Goal: Task Accomplishment & Management: Use online tool/utility

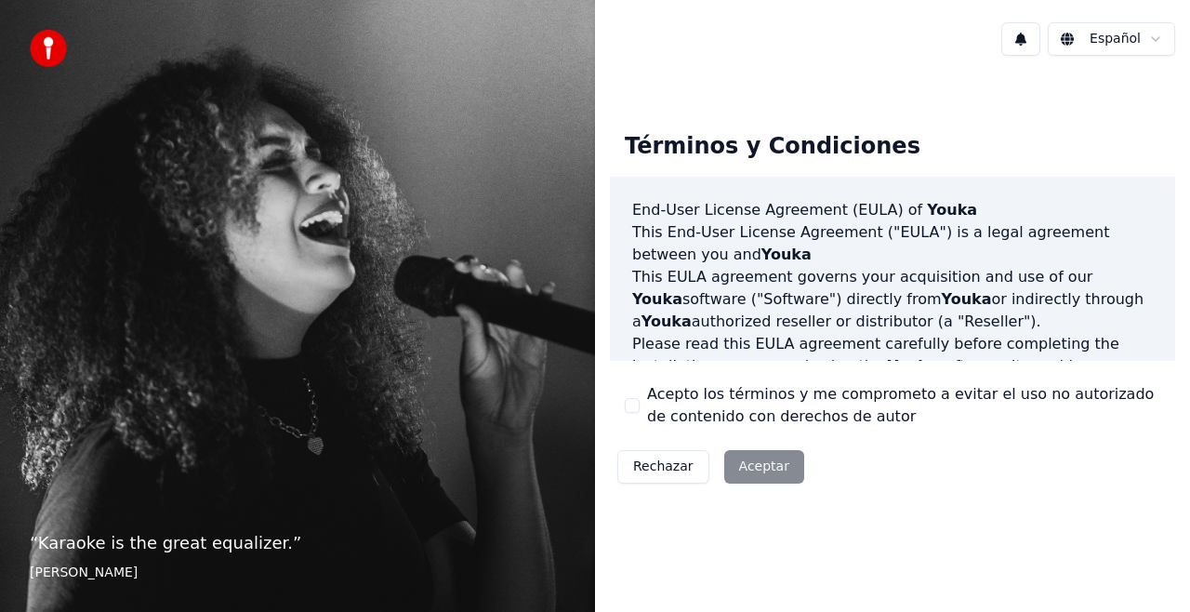
click at [1111, 36] on html "“ Karaoke is the great equalizer. ” [PERSON_NAME] Español Términos y Condicione…" at bounding box center [595, 306] width 1190 height 612
click at [771, 462] on html "“ Karaoke is the great equalizer. ” Aisha Tyler Español Términos y Condiciones …" at bounding box center [595, 306] width 1190 height 612
click at [628, 404] on button "Acepto los términos y me comprometo a evitar el uso no autorizado de contenido …" at bounding box center [632, 405] width 15 height 15
click at [747, 455] on button "Aceptar" at bounding box center [764, 466] width 80 height 33
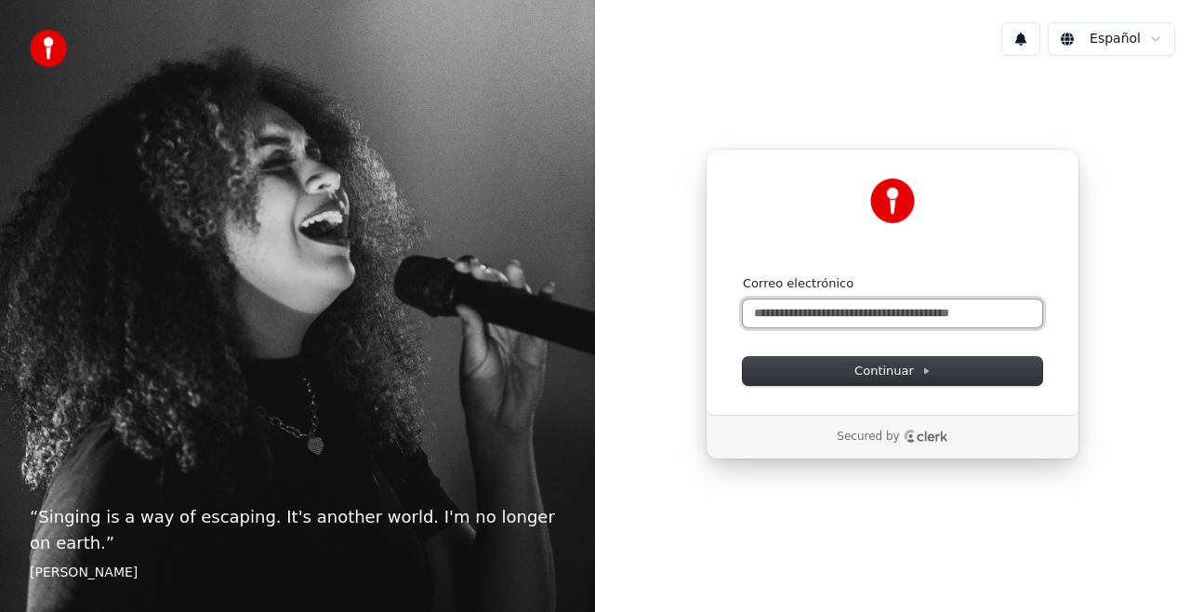
click at [798, 310] on input "Correo electrónico" at bounding box center [892, 313] width 299 height 28
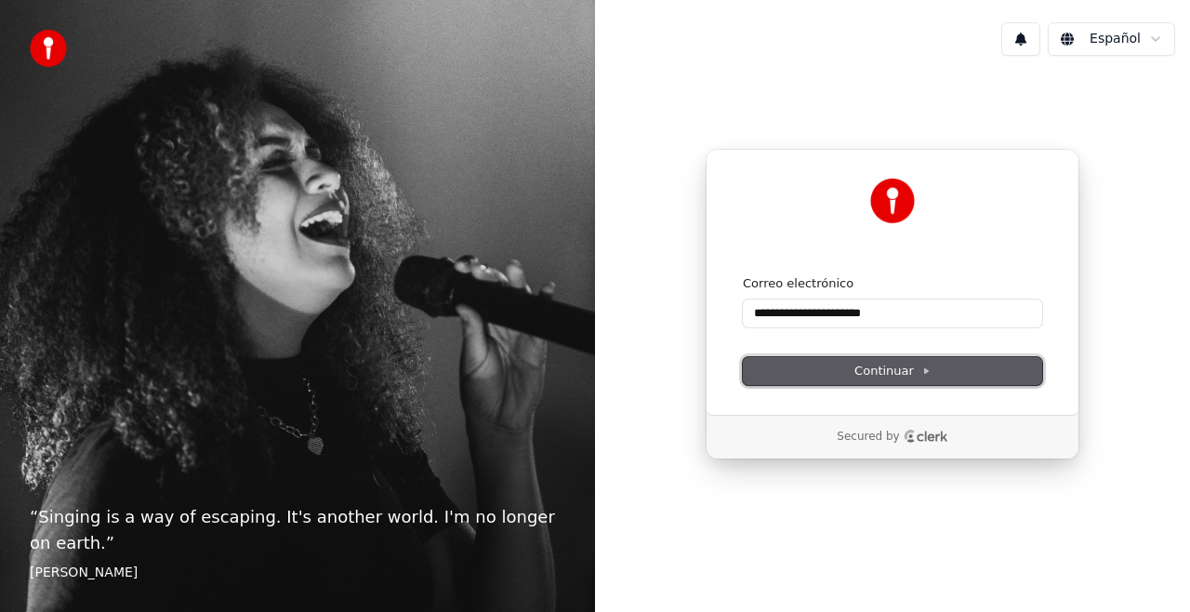
click at [926, 376] on span "Continuar" at bounding box center [892, 371] width 76 height 17
type input "**********"
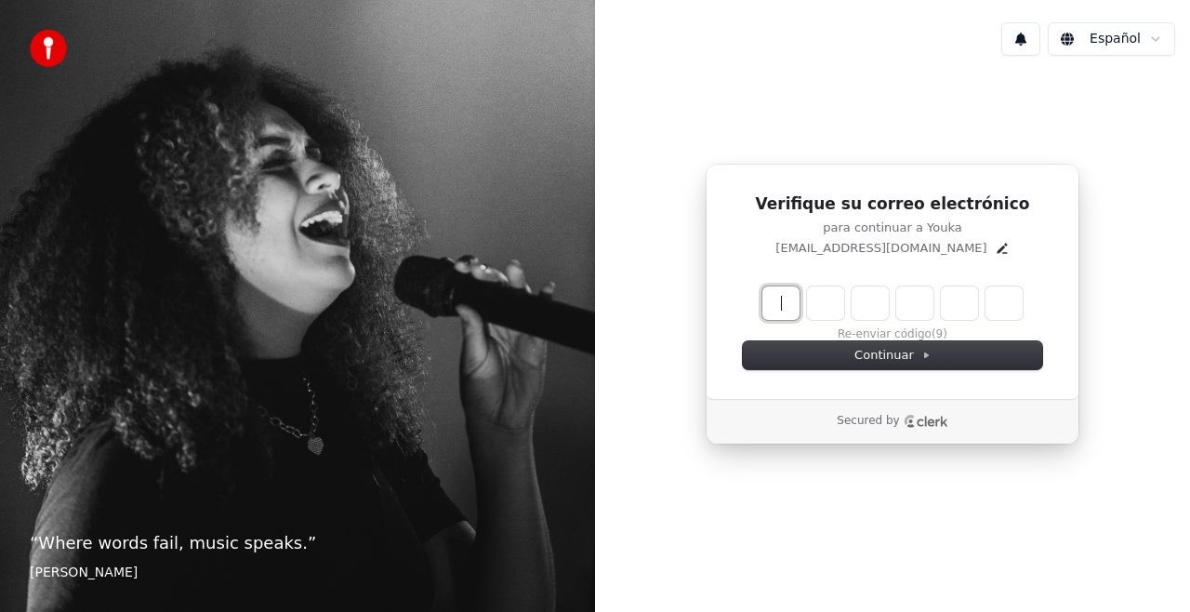
click at [773, 307] on input "Enter verification code" at bounding box center [910, 302] width 297 height 33
click at [928, 300] on input "****" at bounding box center [910, 302] width 297 height 33
type input "******"
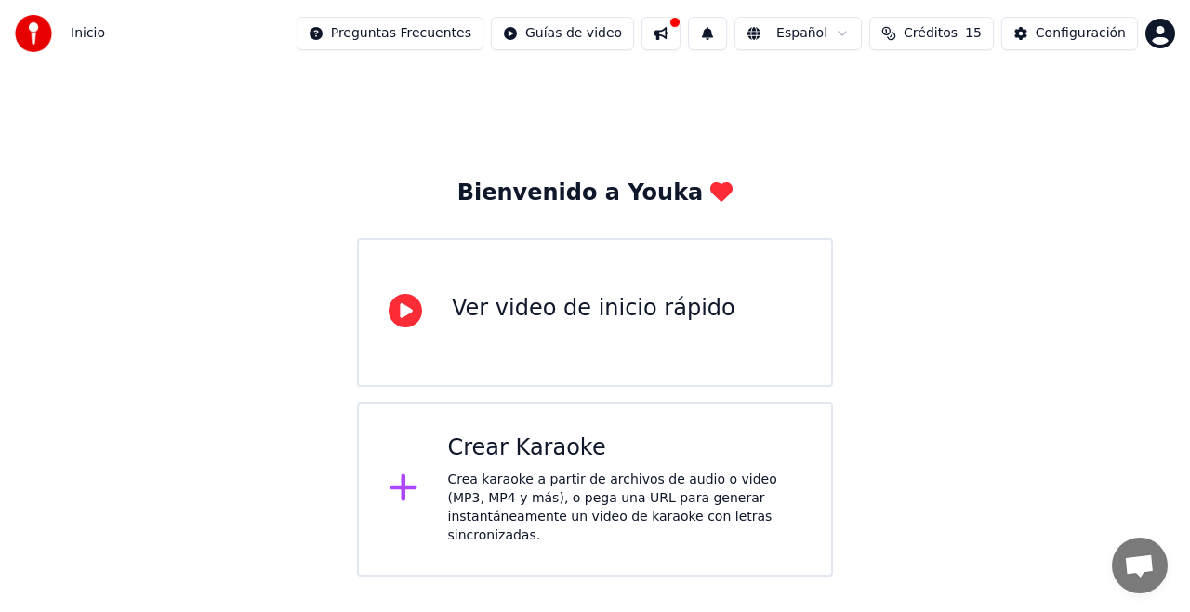
click at [454, 343] on div "Ver video de inicio rápido" at bounding box center [595, 312] width 476 height 149
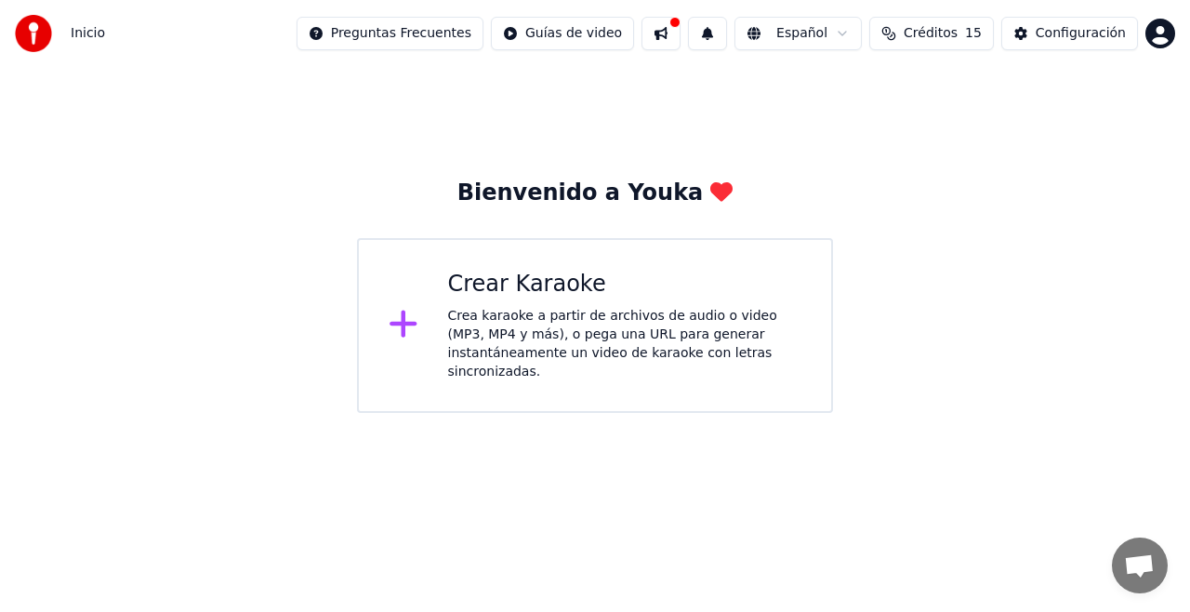
click at [420, 315] on div at bounding box center [411, 325] width 45 height 37
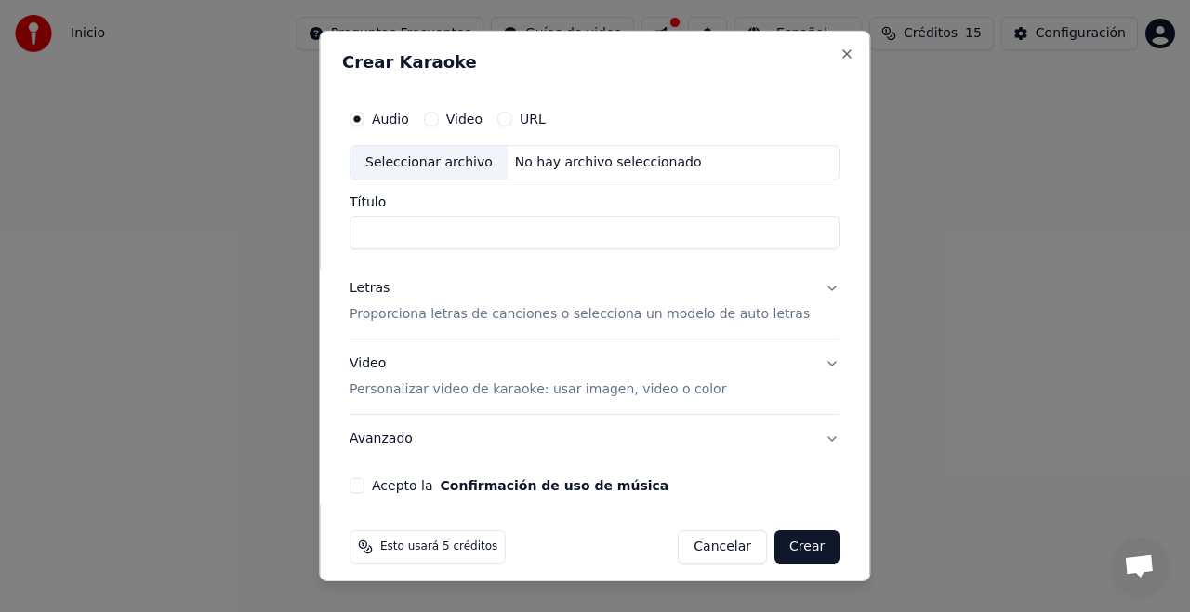
click at [580, 166] on div "No hay archivo seleccionado" at bounding box center [609, 162] width 202 height 19
click at [459, 158] on div "Seleccionar archivo" at bounding box center [428, 162] width 157 height 33
click at [600, 168] on div "No hay archivo seleccionado" at bounding box center [609, 162] width 202 height 19
click at [439, 113] on button "Video" at bounding box center [431, 119] width 15 height 15
click at [396, 118] on label "Audio" at bounding box center [390, 118] width 37 height 13
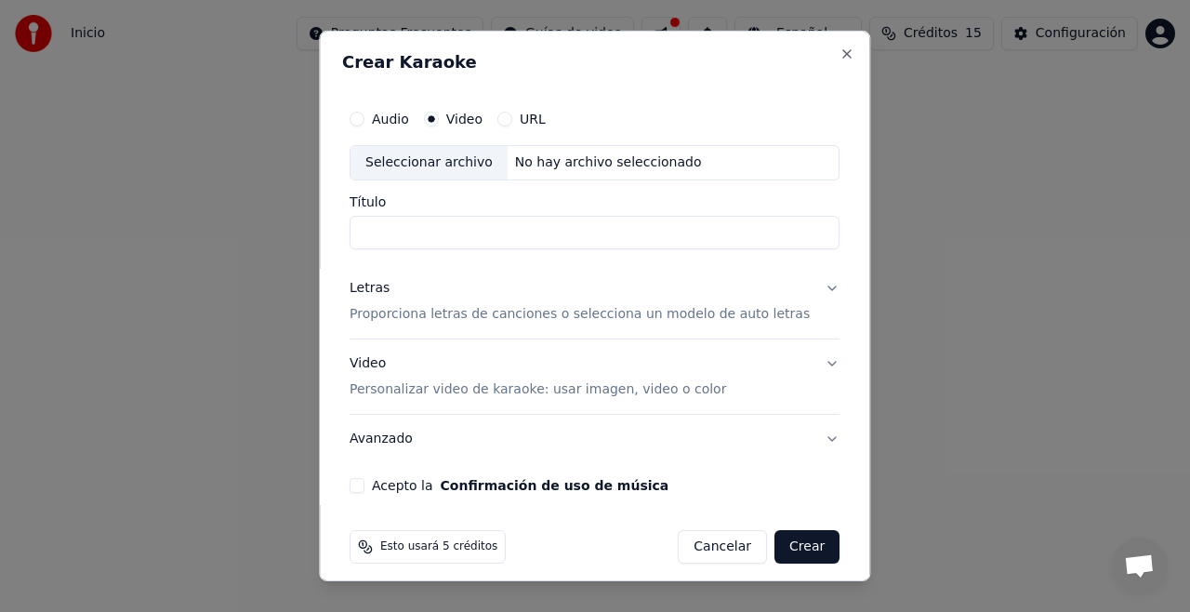
click at [364, 118] on button "Audio" at bounding box center [357, 119] width 15 height 15
click at [701, 316] on p "Proporciona letras de canciones o selecciona un modelo de auto letras" at bounding box center [580, 314] width 460 height 19
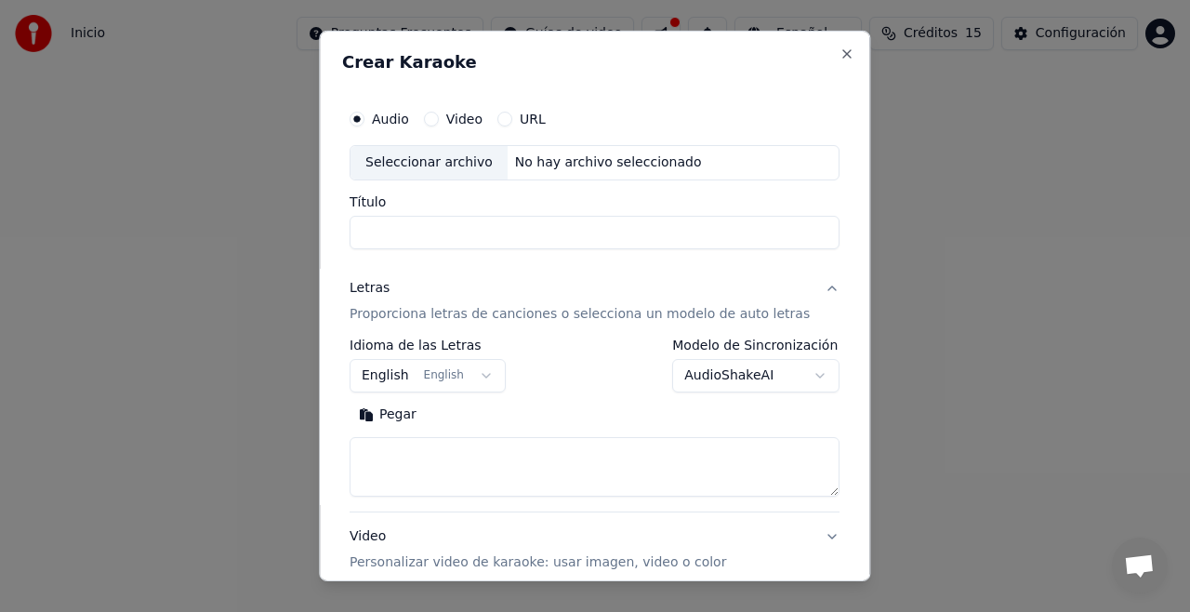
click at [490, 376] on button "English English" at bounding box center [428, 375] width 156 height 33
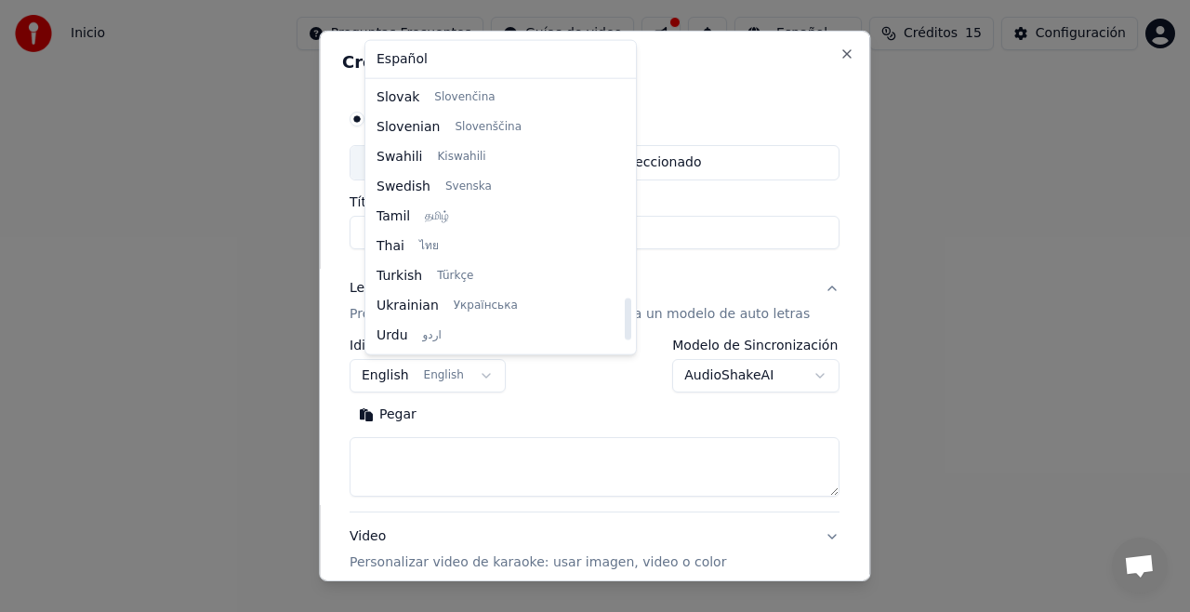
scroll to position [1427, 0]
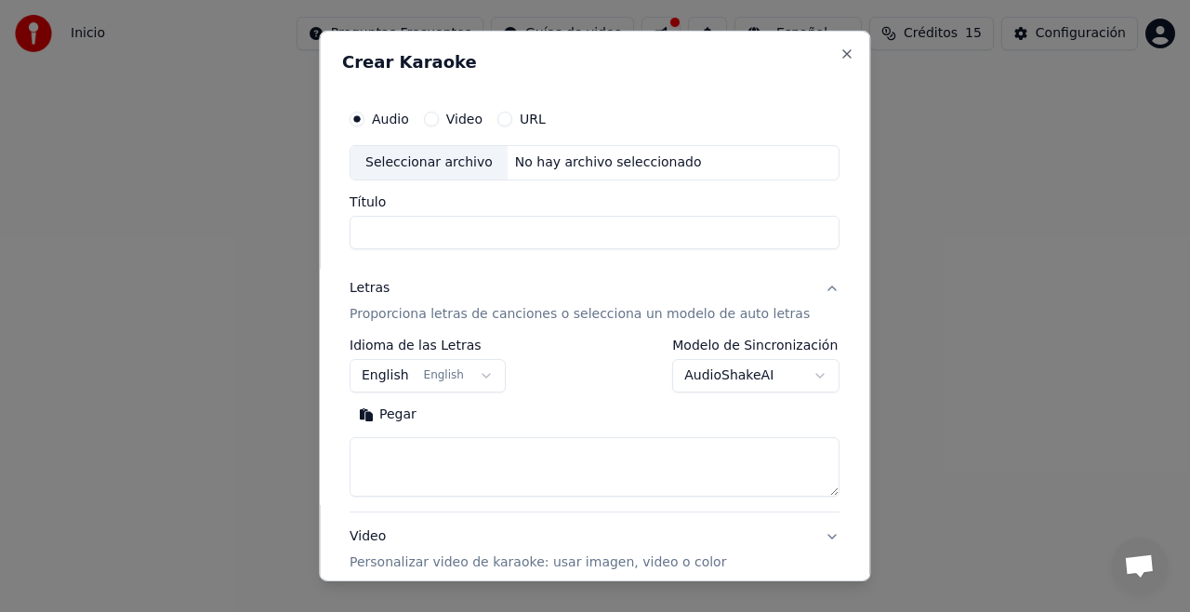
click at [770, 83] on body "**********" at bounding box center [595, 206] width 1190 height 413
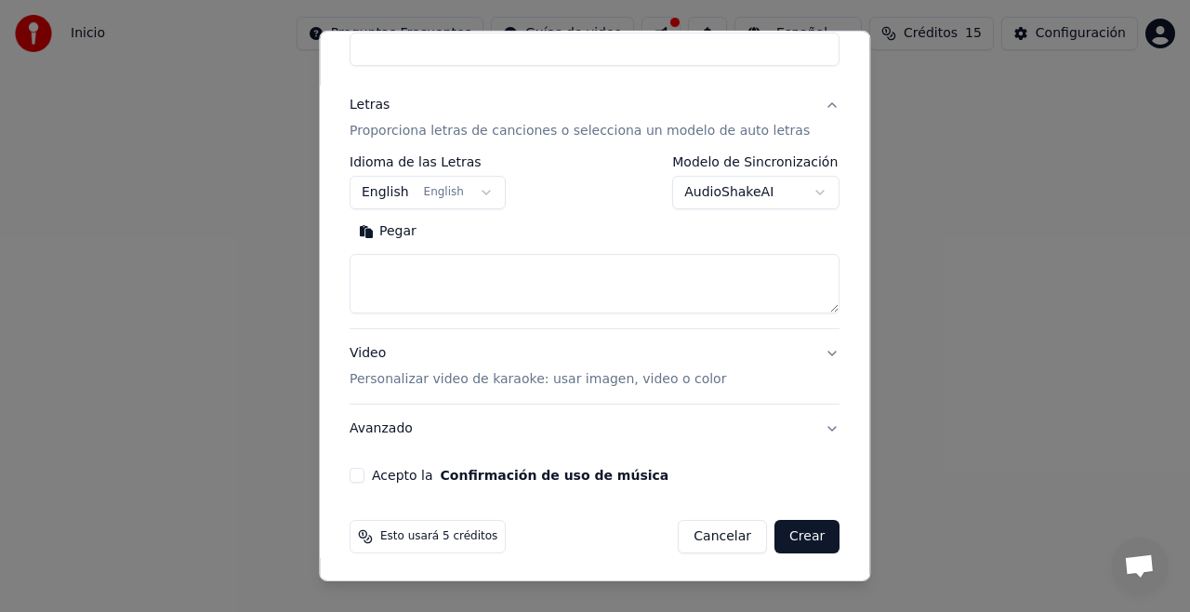
click at [782, 534] on button "Crear" at bounding box center [806, 536] width 65 height 33
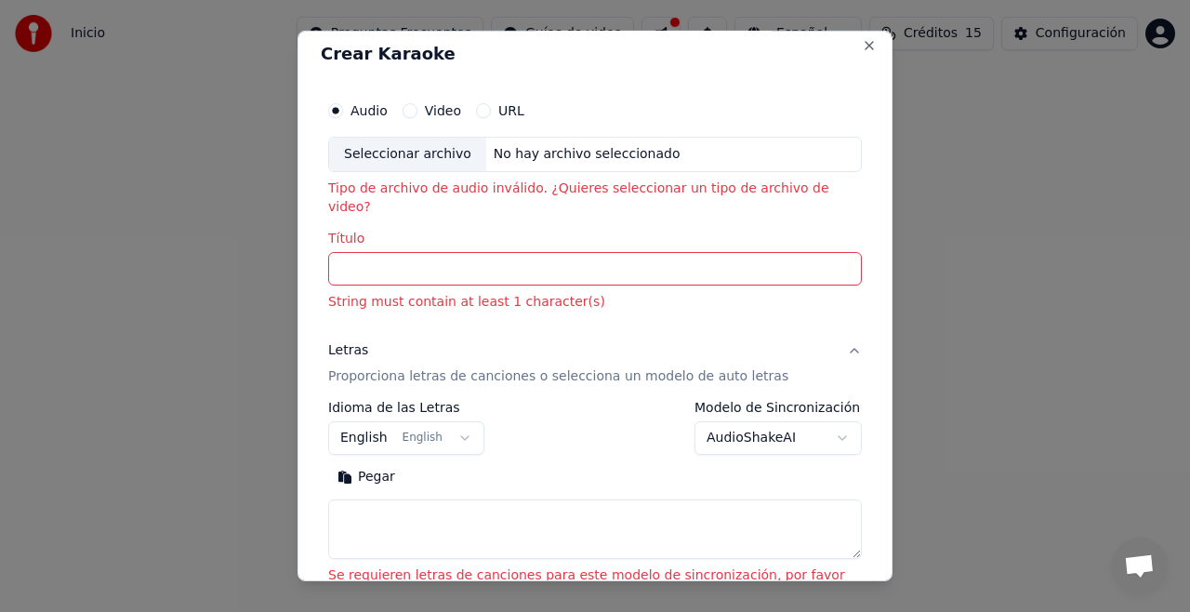
scroll to position [0, 0]
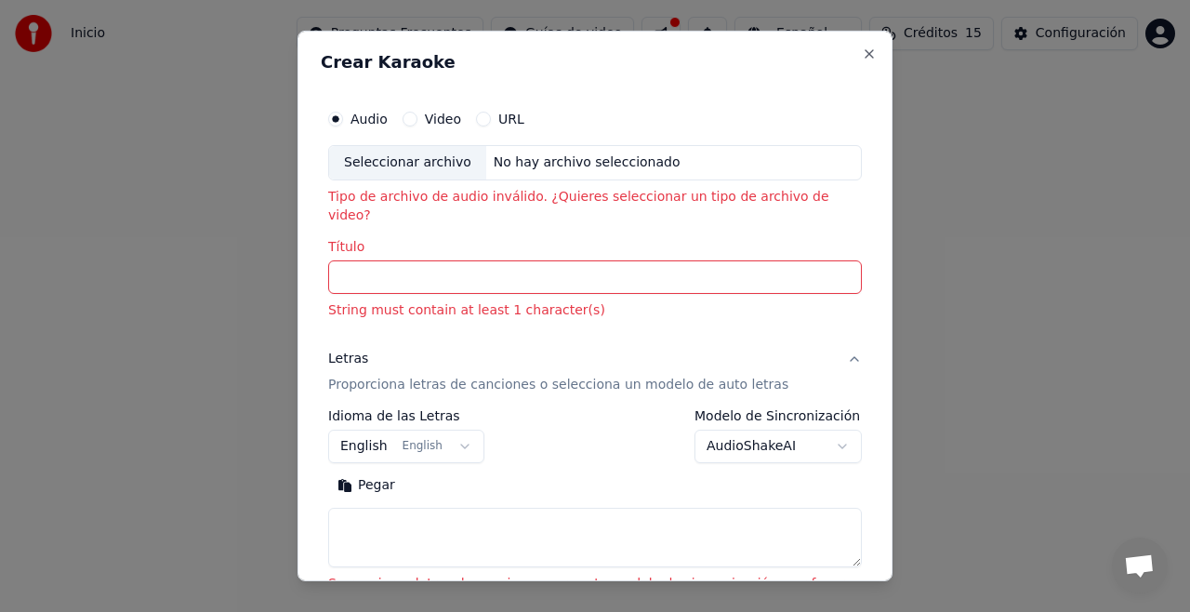
click at [426, 115] on label "Video" at bounding box center [443, 118] width 36 height 13
click at [417, 115] on button "Video" at bounding box center [410, 119] width 15 height 15
click at [330, 113] on button "Audio" at bounding box center [335, 119] width 15 height 15
click at [420, 260] on input "Título" at bounding box center [595, 276] width 534 height 33
click at [862, 50] on button "Close" at bounding box center [869, 53] width 15 height 15
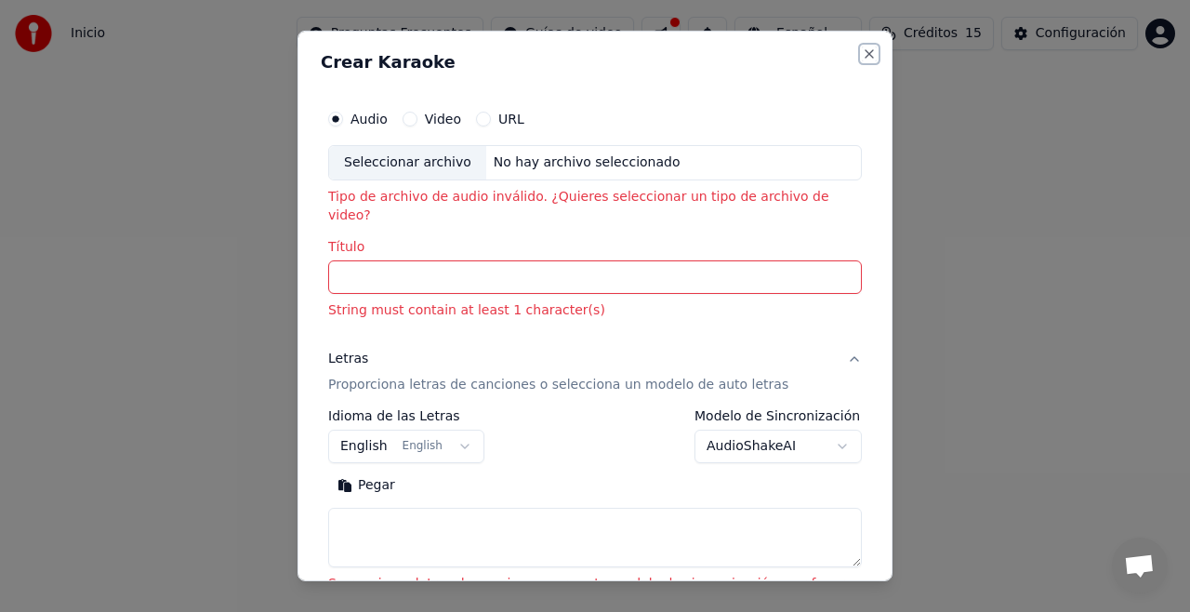
select select
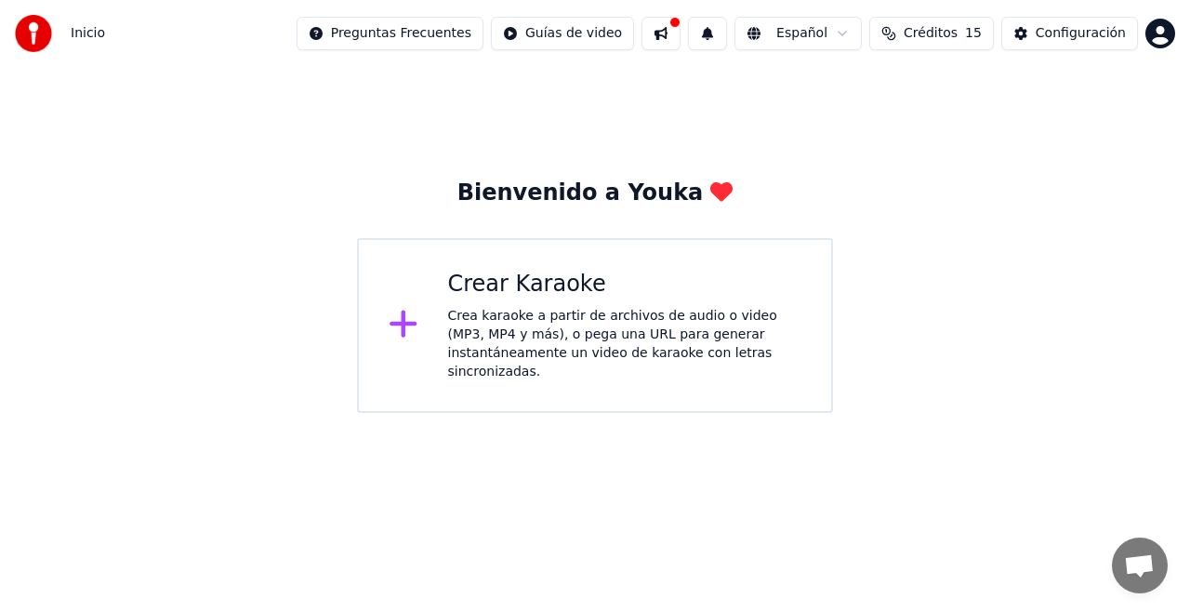
click at [477, 315] on div "Crea karaoke a partir de archivos de audio o video (MP3, MP4 y más), o pega una…" at bounding box center [625, 344] width 354 height 74
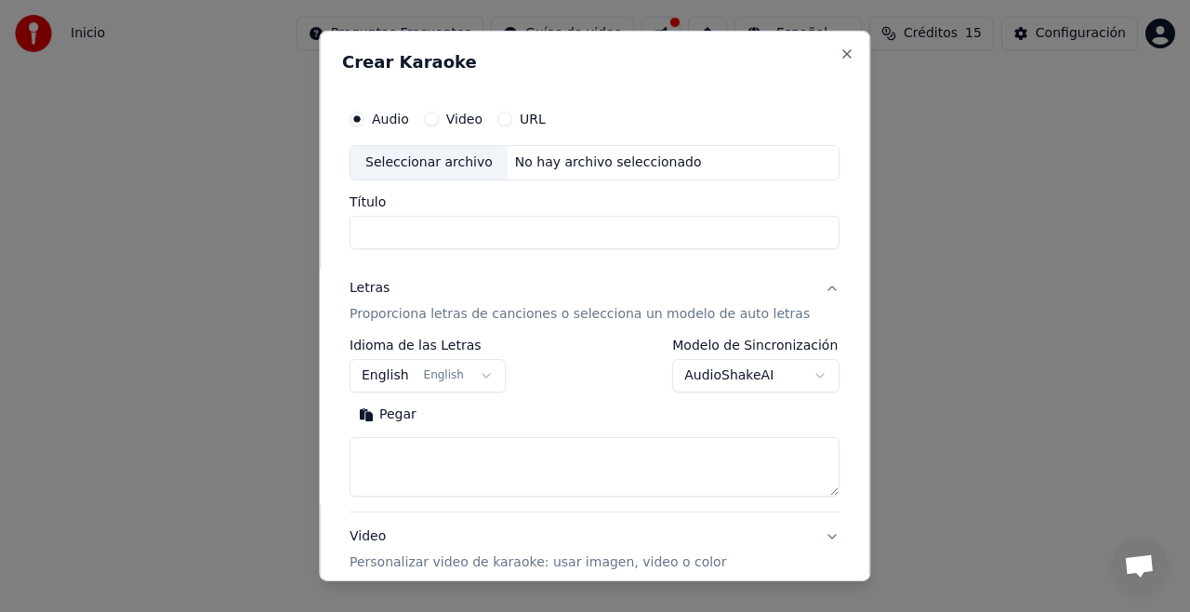
select select
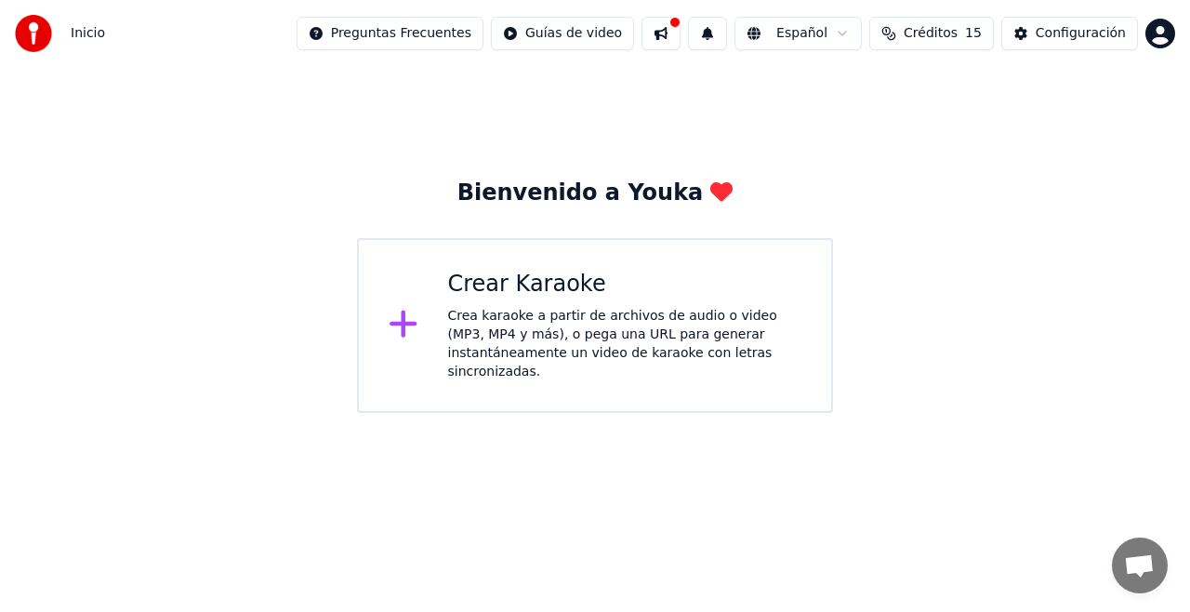
click at [680, 42] on button at bounding box center [660, 33] width 39 height 33
click at [590, 141] on div "Bienvenido a Youka Crear Karaoke Crea karaoke a partir de archivos de audio o v…" at bounding box center [595, 240] width 1190 height 346
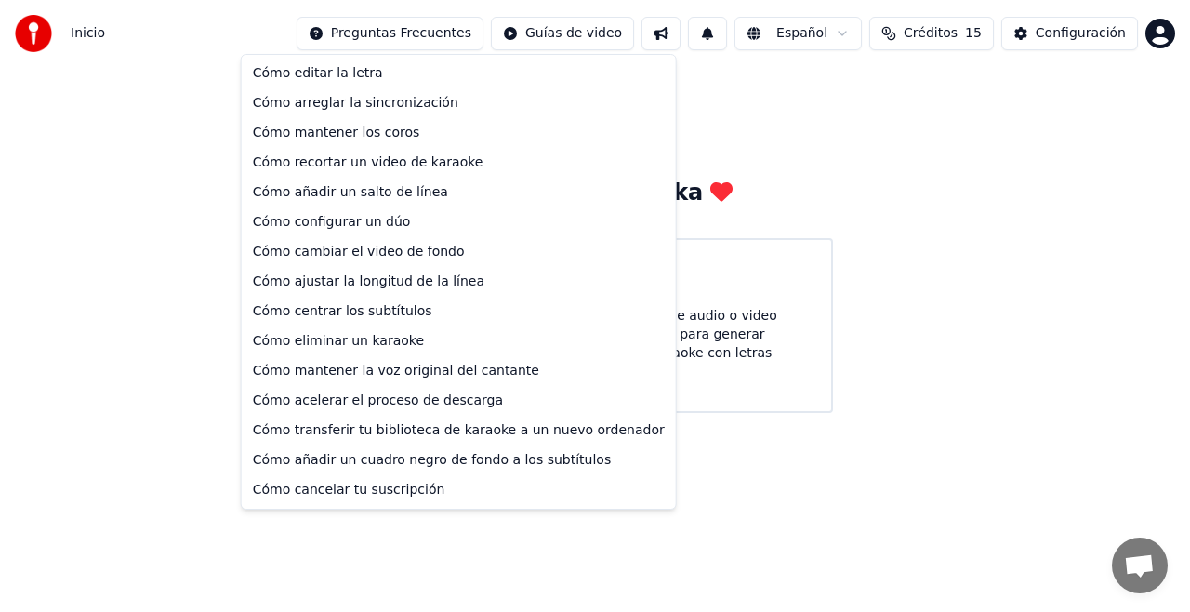
click at [457, 39] on html "Inicio Preguntas Frecuentes Guías de video Español Créditos 15 Configuración Bi…" at bounding box center [595, 206] width 1190 height 413
click at [437, 32] on html "Inicio Preguntas Frecuentes Guías de video Español Créditos 15 Configuración Bi…" at bounding box center [595, 206] width 1190 height 413
click at [469, 403] on div "Cómo acelerar el proceso de descarga" at bounding box center [458, 401] width 427 height 30
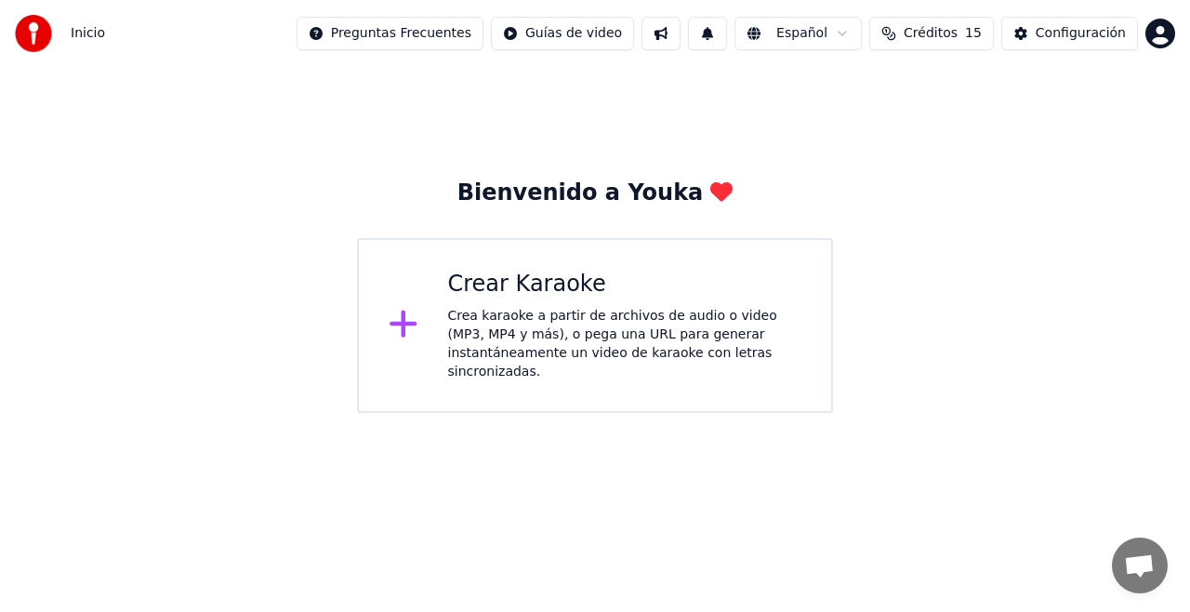
click at [493, 335] on div "Crea karaoke a partir de archivos de audio o video (MP3, MP4 y más), o pega una…" at bounding box center [625, 344] width 354 height 74
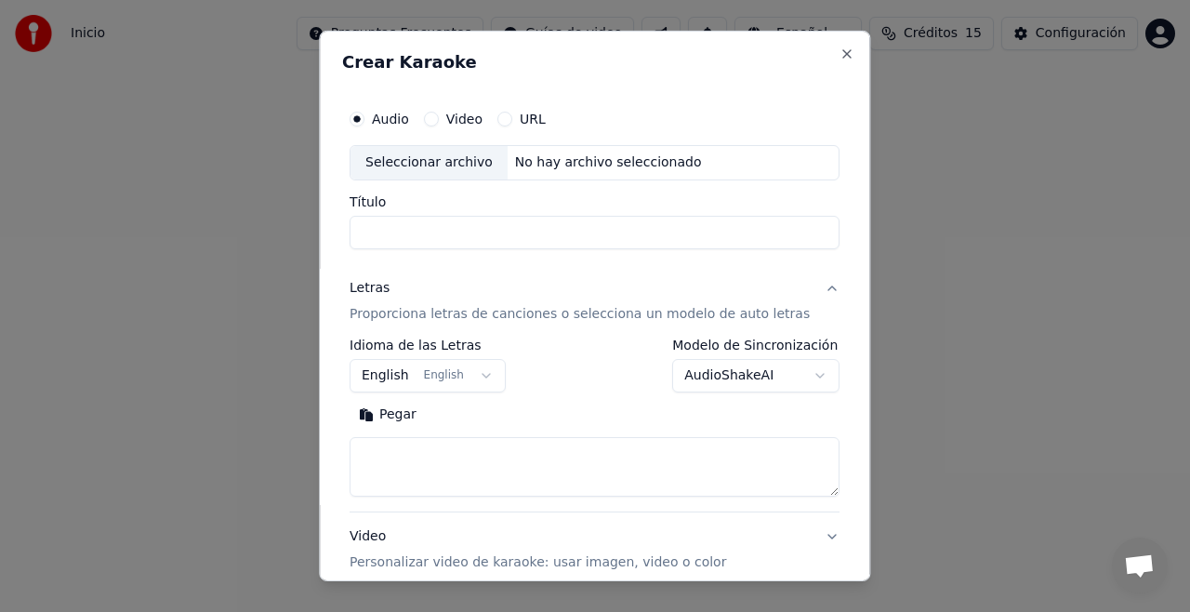
click at [588, 224] on input "Título" at bounding box center [595, 232] width 490 height 33
click at [563, 227] on input "Título" at bounding box center [595, 232] width 490 height 33
click at [403, 416] on button "Pegar" at bounding box center [388, 415] width 76 height 30
type textarea "**********"
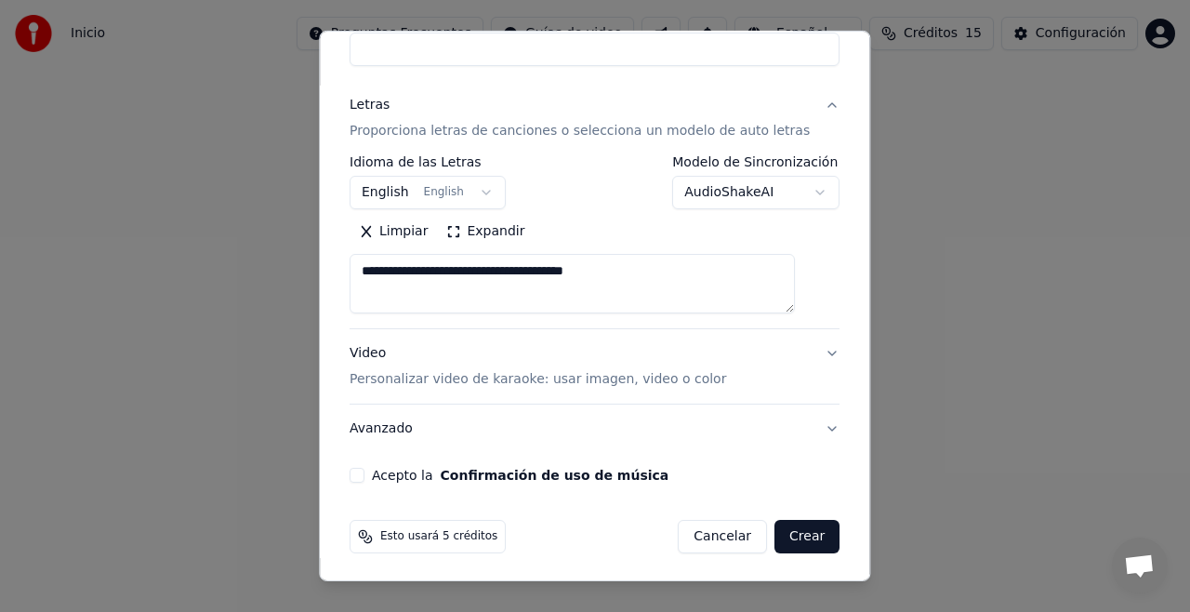
scroll to position [182, 0]
click at [779, 535] on button "Crear" at bounding box center [806, 537] width 65 height 33
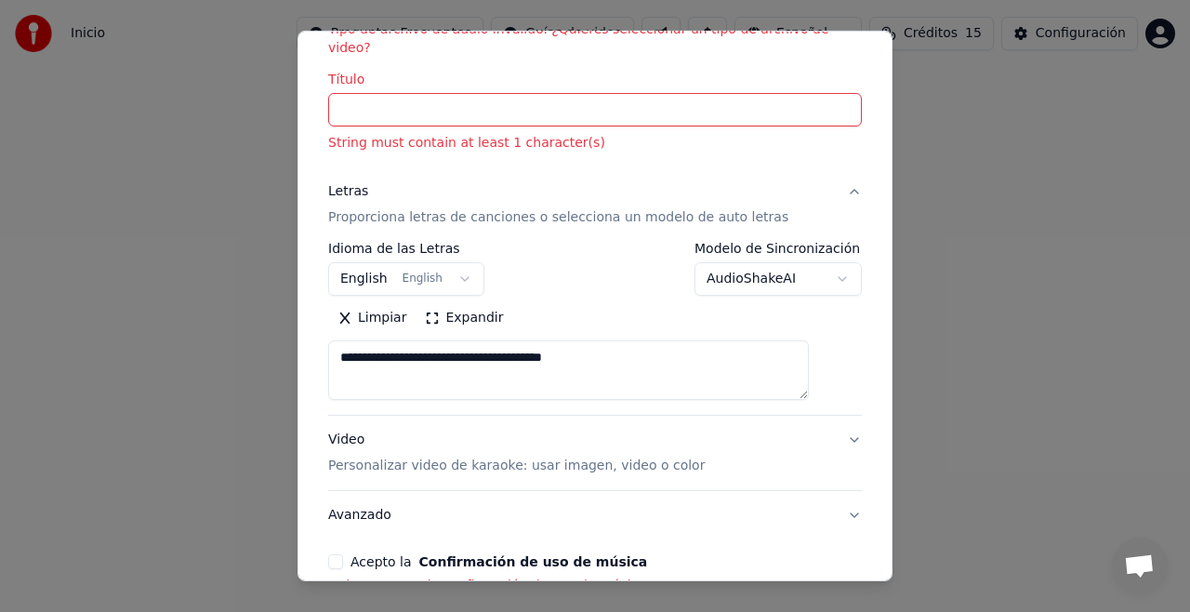
scroll to position [161, 0]
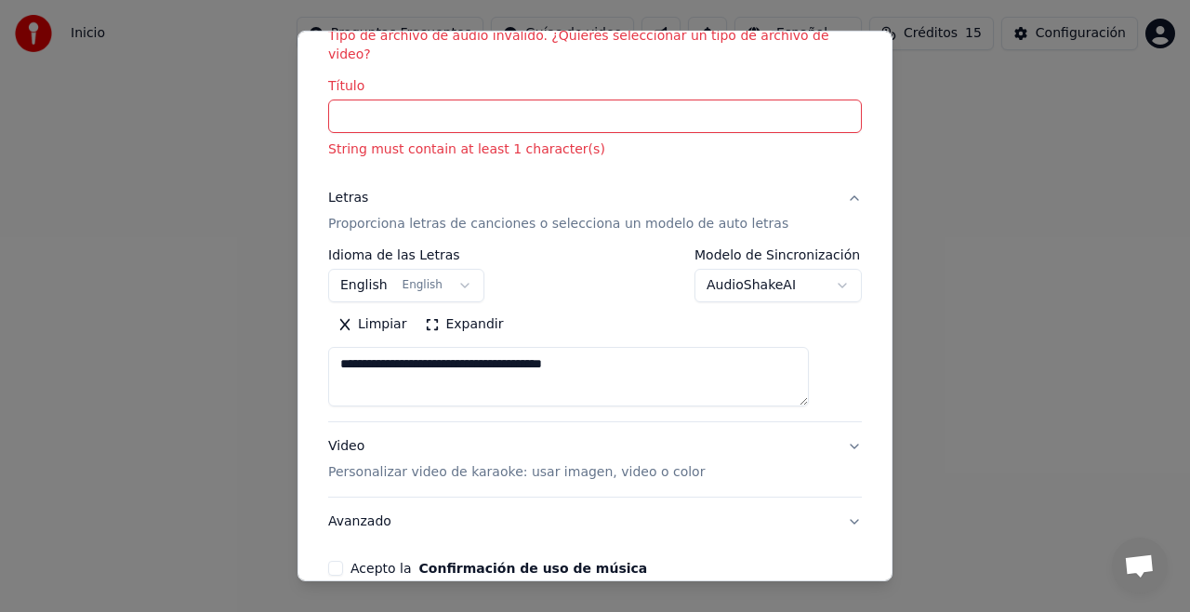
drag, startPoint x: 355, startPoint y: 342, endPoint x: 666, endPoint y: 356, distance: 310.8
click at [666, 356] on textarea "**********" at bounding box center [568, 376] width 481 height 59
click at [614, 356] on textarea "**********" at bounding box center [568, 376] width 481 height 59
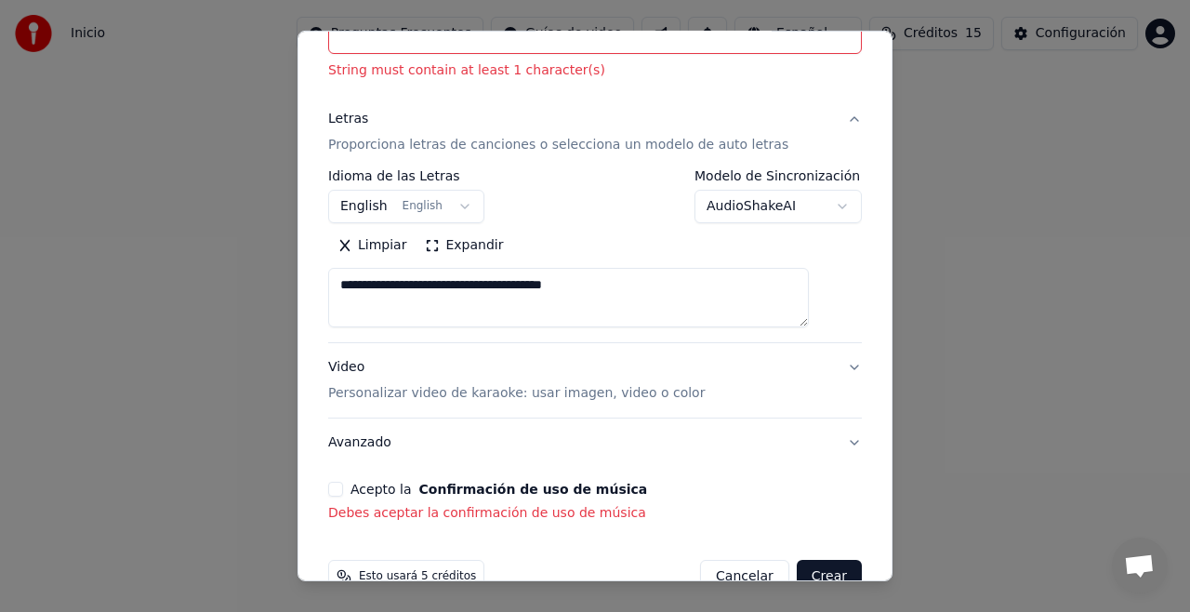
scroll to position [241, 0]
click at [343, 481] on button "Acepto la Confirmación de uso de música" at bounding box center [335, 488] width 15 height 15
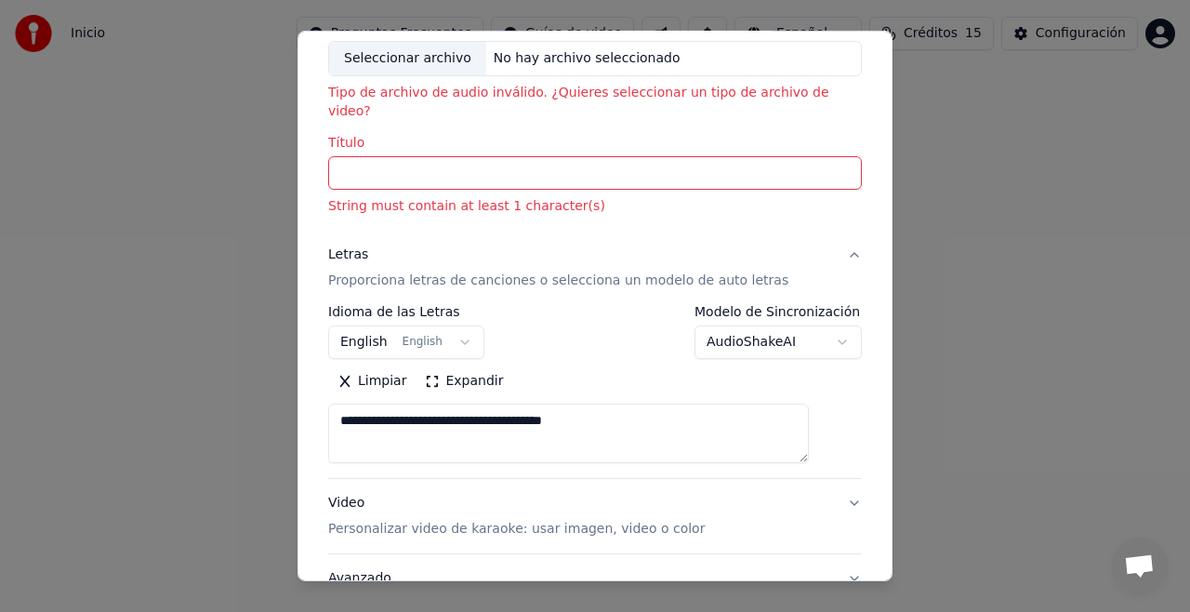
scroll to position [88, 0]
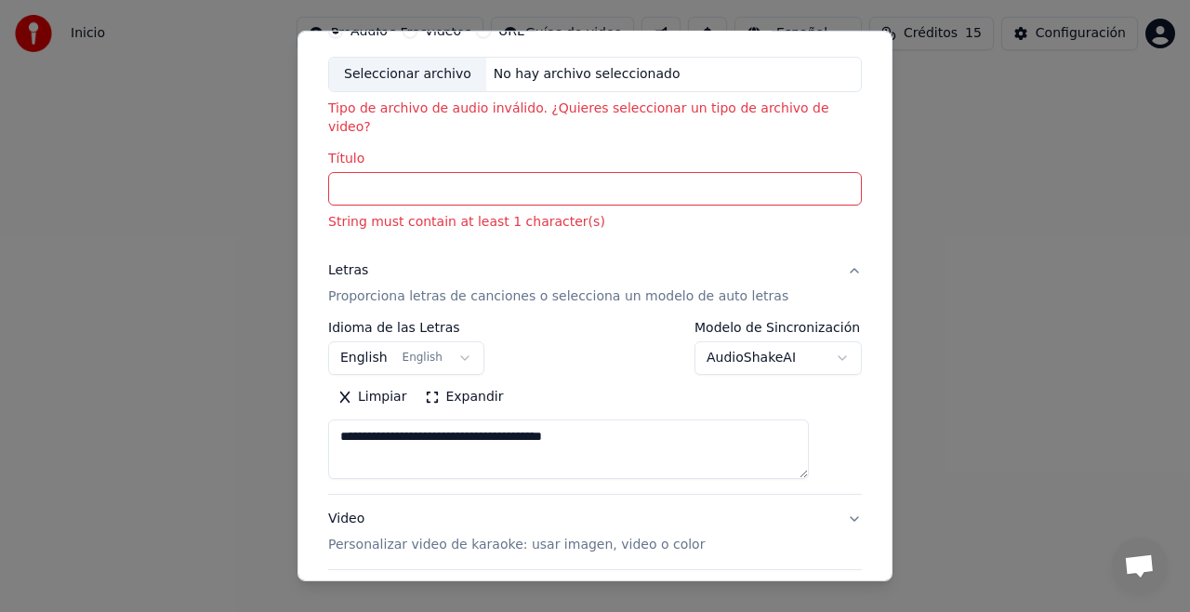
click at [551, 172] on input "Título" at bounding box center [595, 188] width 534 height 33
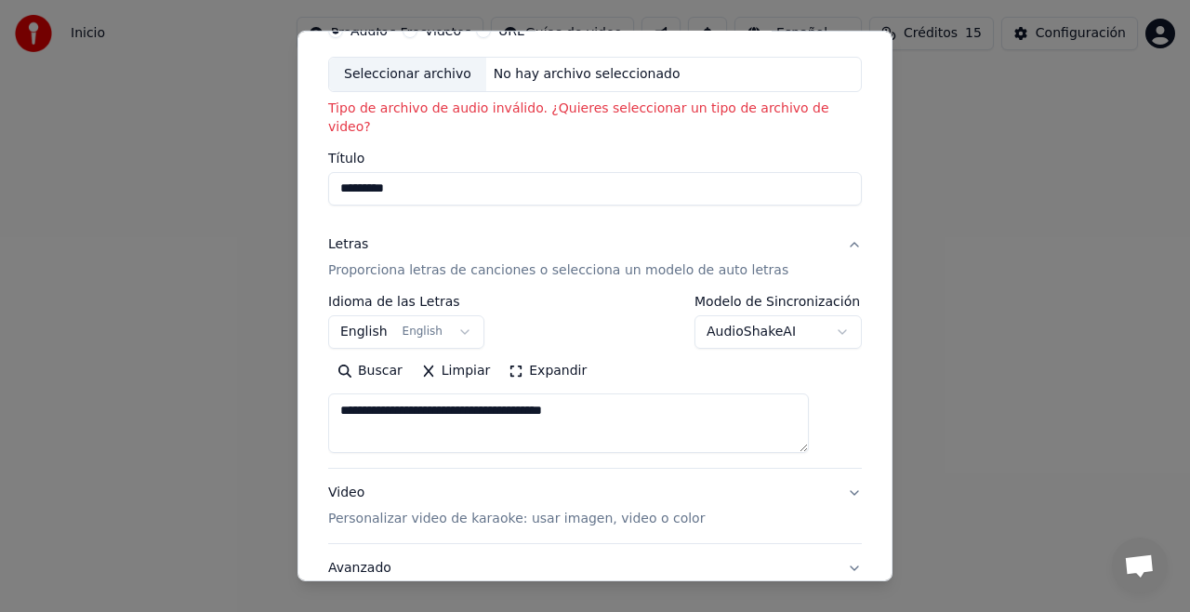
scroll to position [209, 0]
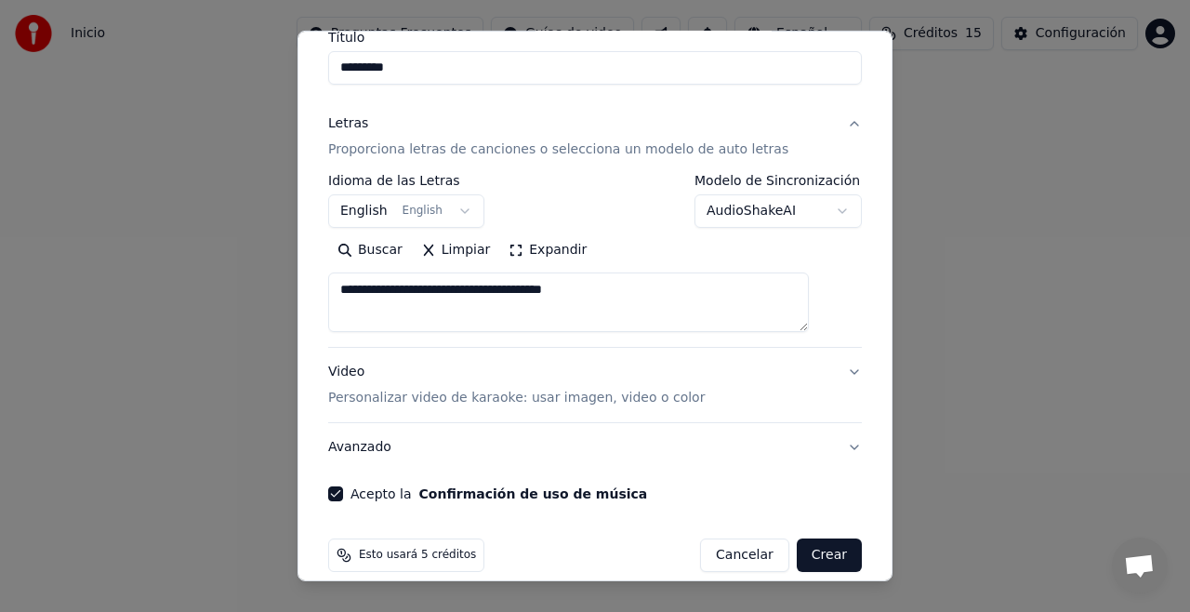
click at [798, 538] on button "Crear" at bounding box center [829, 554] width 65 height 33
click at [797, 538] on button "Crear" at bounding box center [829, 554] width 65 height 33
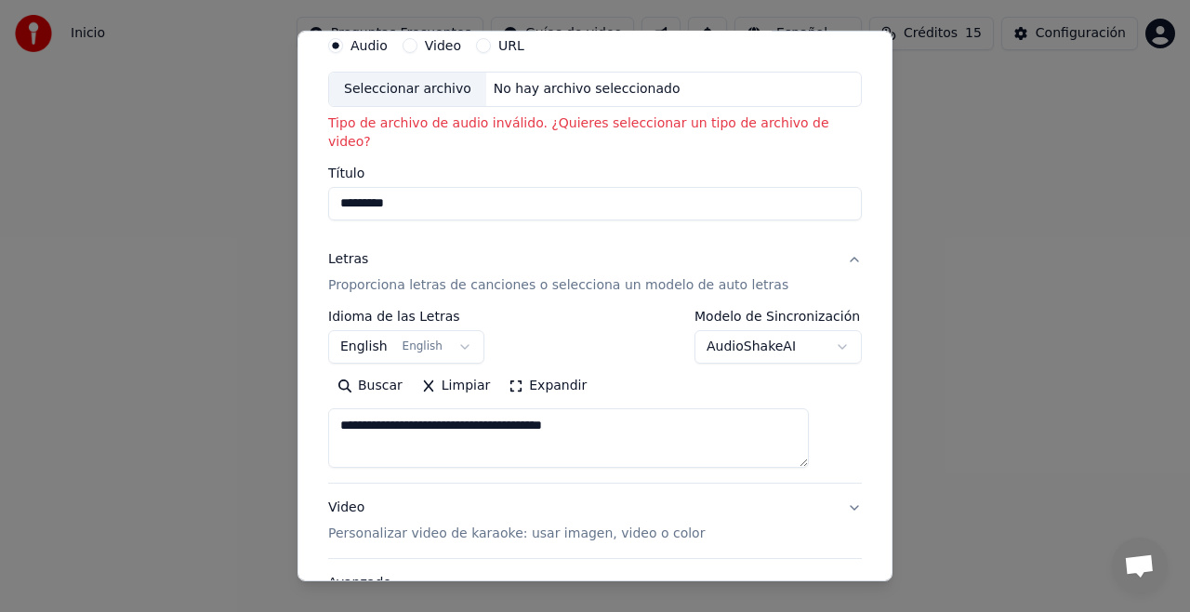
scroll to position [42, 0]
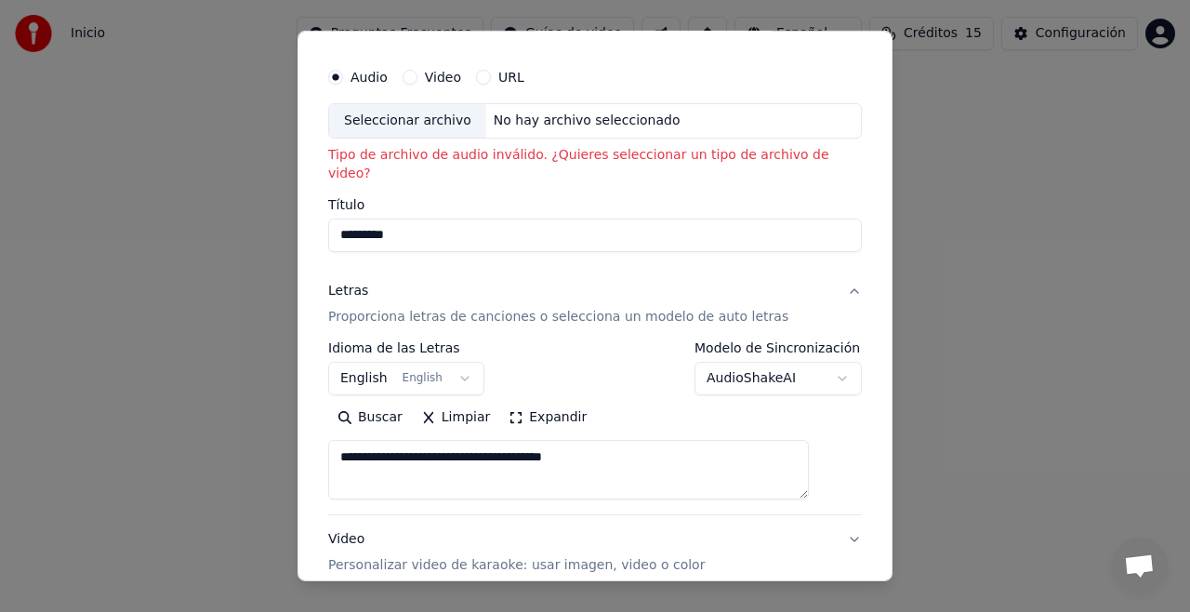
click at [528, 218] on input "*********" at bounding box center [595, 234] width 534 height 33
click at [576, 114] on div "No hay archivo seleccionado" at bounding box center [587, 121] width 202 height 19
click at [432, 122] on div "Seleccionar archivo" at bounding box center [407, 120] width 157 height 33
click at [527, 218] on input "*********" at bounding box center [595, 234] width 534 height 33
type input "*"
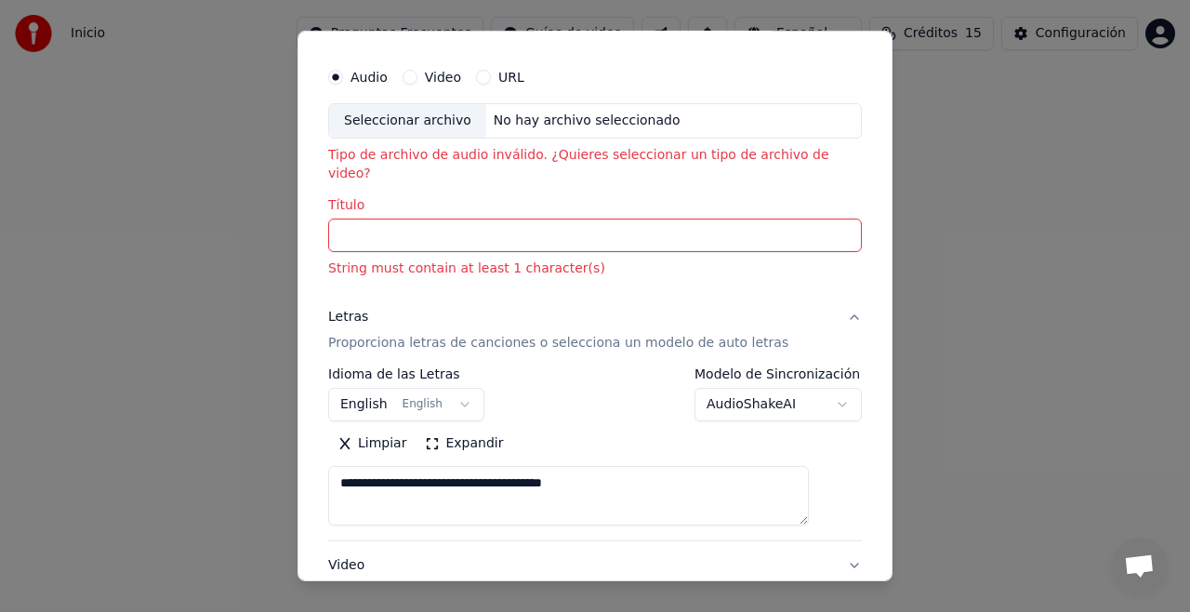
click button "Limpiar" at bounding box center [371, 444] width 87 height 30
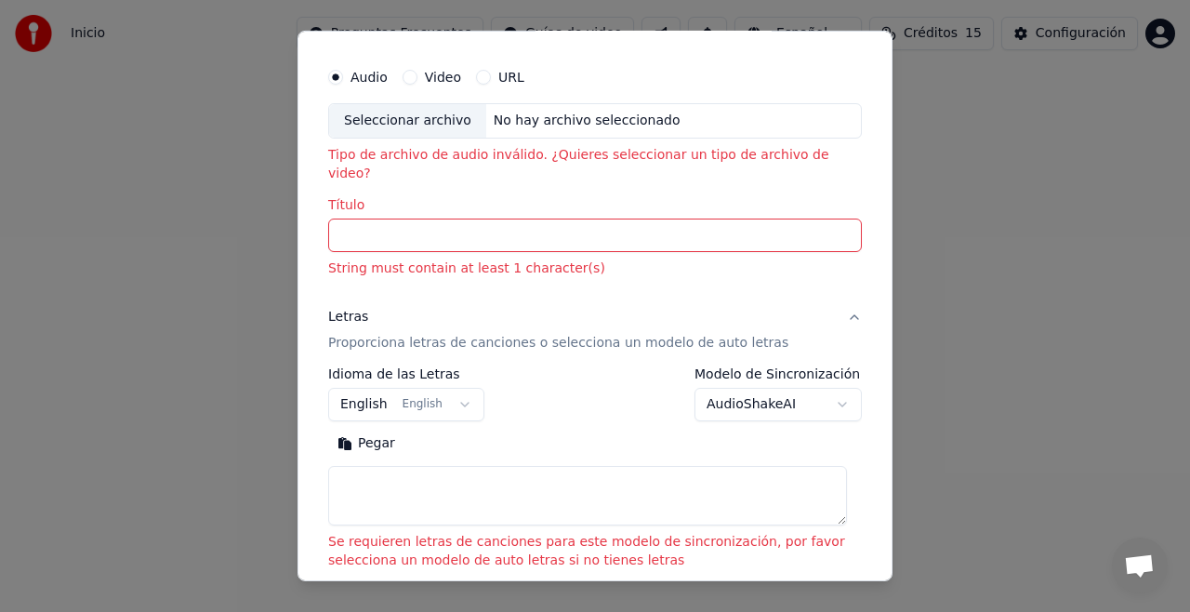
click at [368, 429] on button "Pegar" at bounding box center [366, 444] width 76 height 30
type textarea "**********"
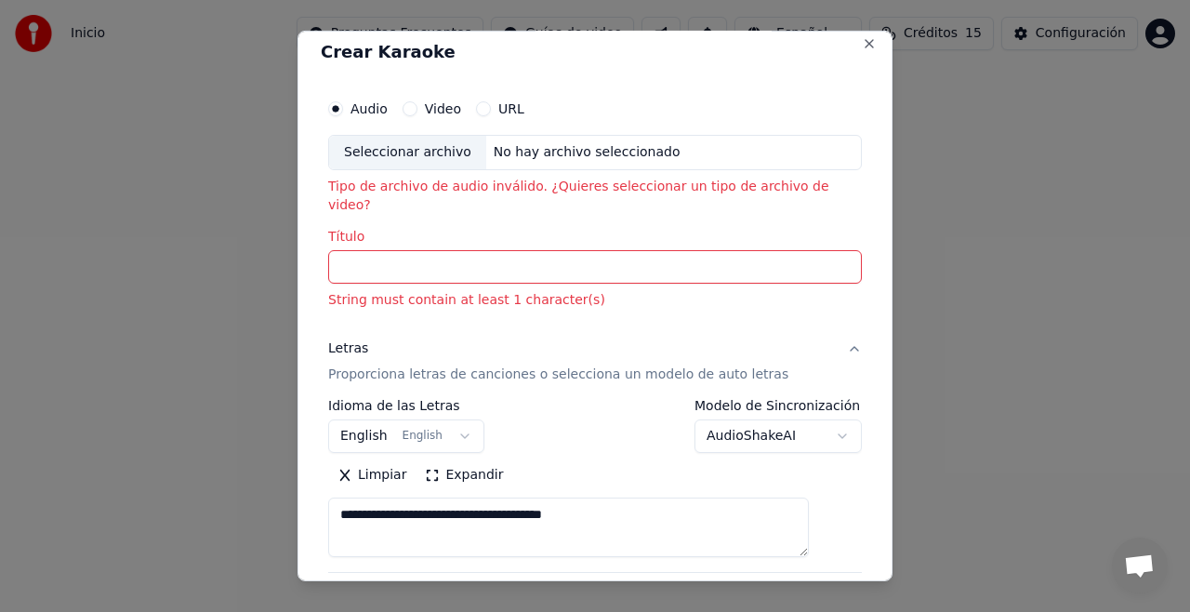
scroll to position [5, 0]
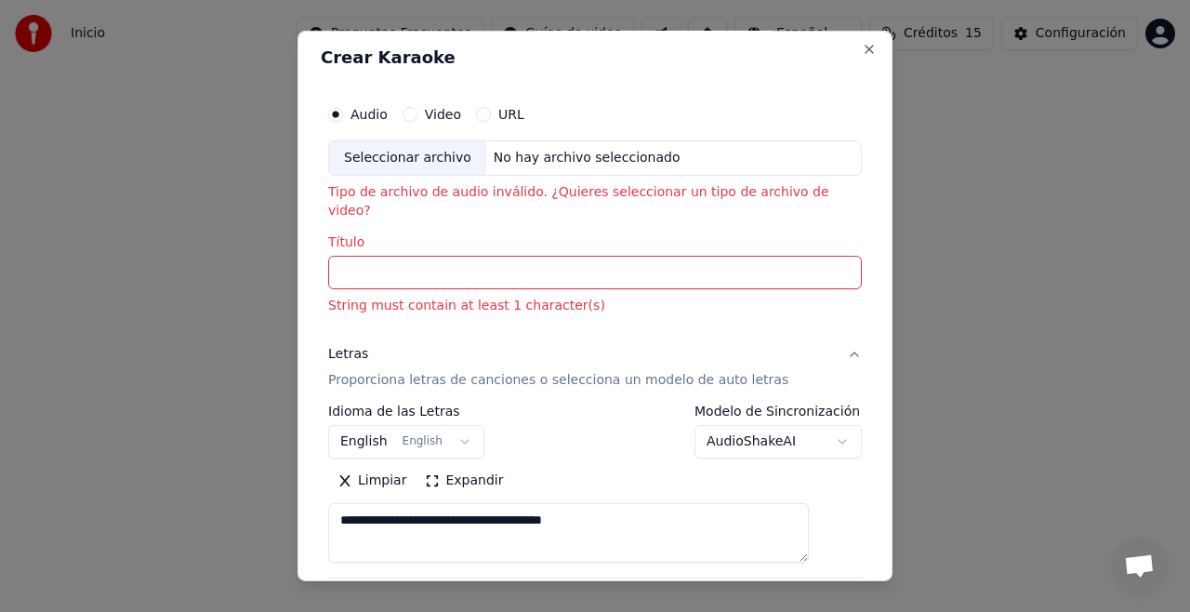
click at [417, 119] on button "Video" at bounding box center [410, 114] width 15 height 15
click at [491, 117] on button "URL" at bounding box center [483, 114] width 15 height 15
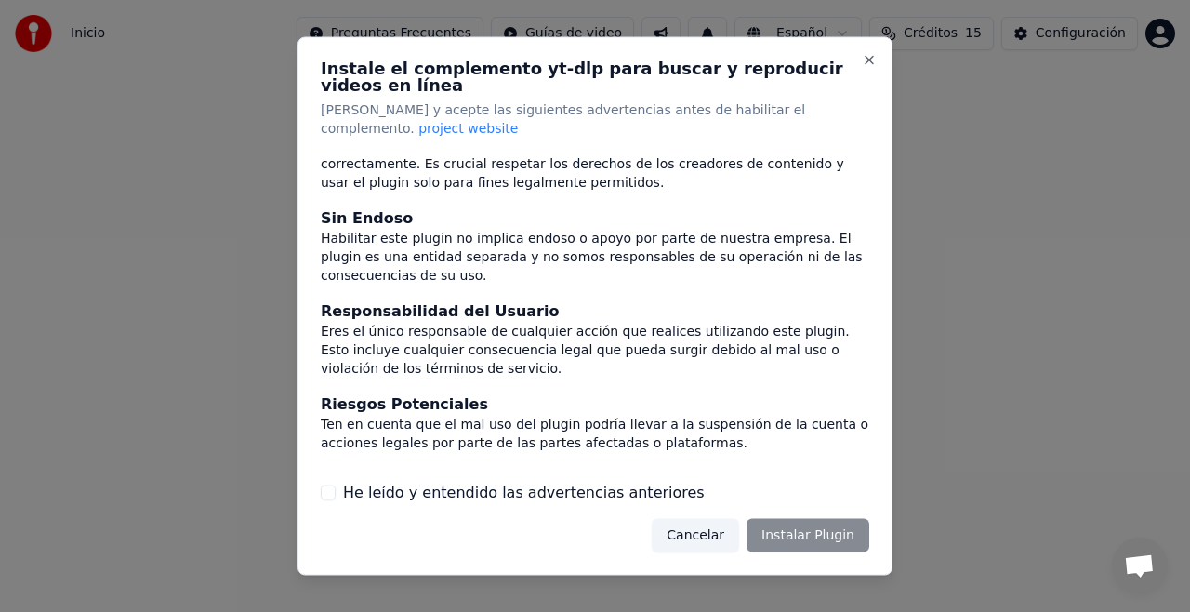
scroll to position [218, 0]
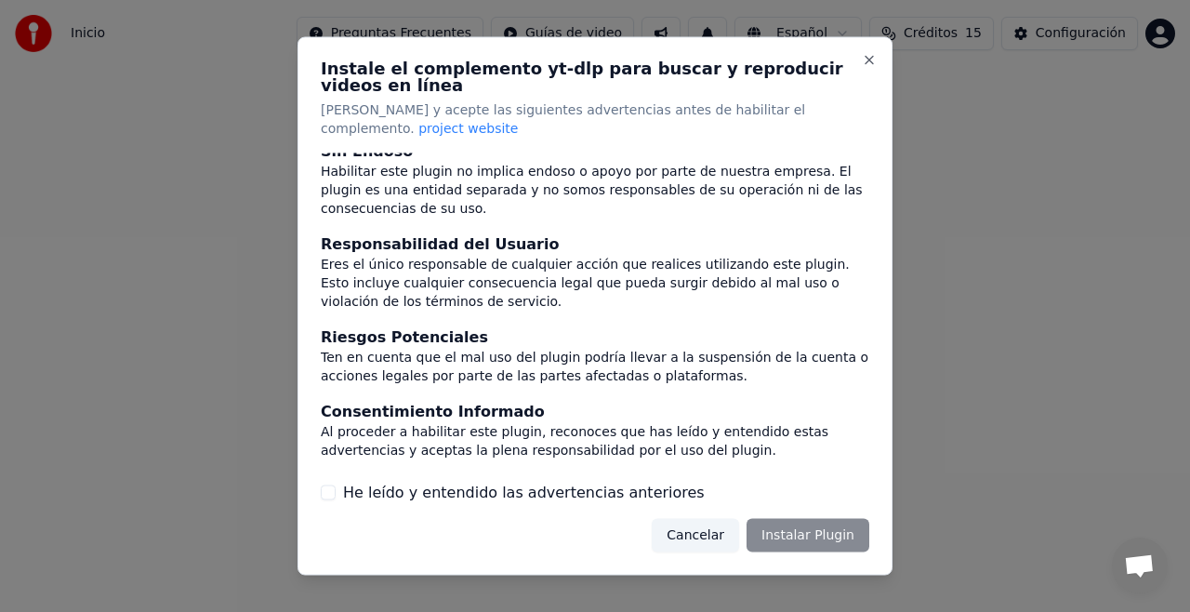
click at [327, 484] on button "He leído y entendido las advertencias anteriores" at bounding box center [328, 491] width 15 height 15
click at [828, 522] on button "Instalar Plugin" at bounding box center [807, 534] width 123 height 33
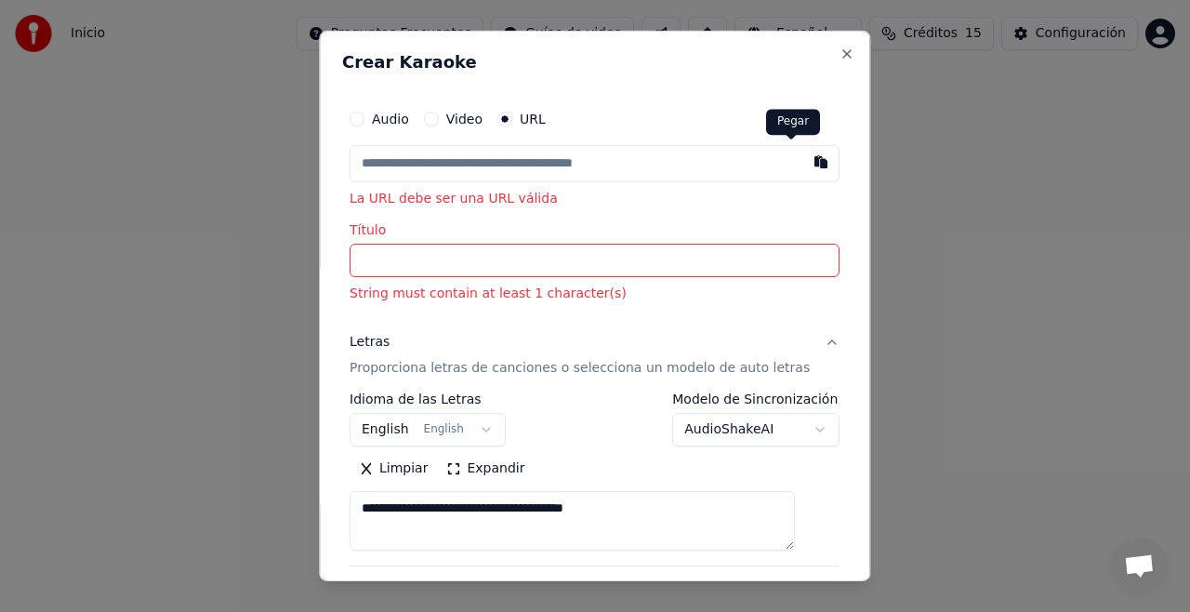
click at [803, 162] on button "button" at bounding box center [821, 161] width 37 height 33
type input "**********"
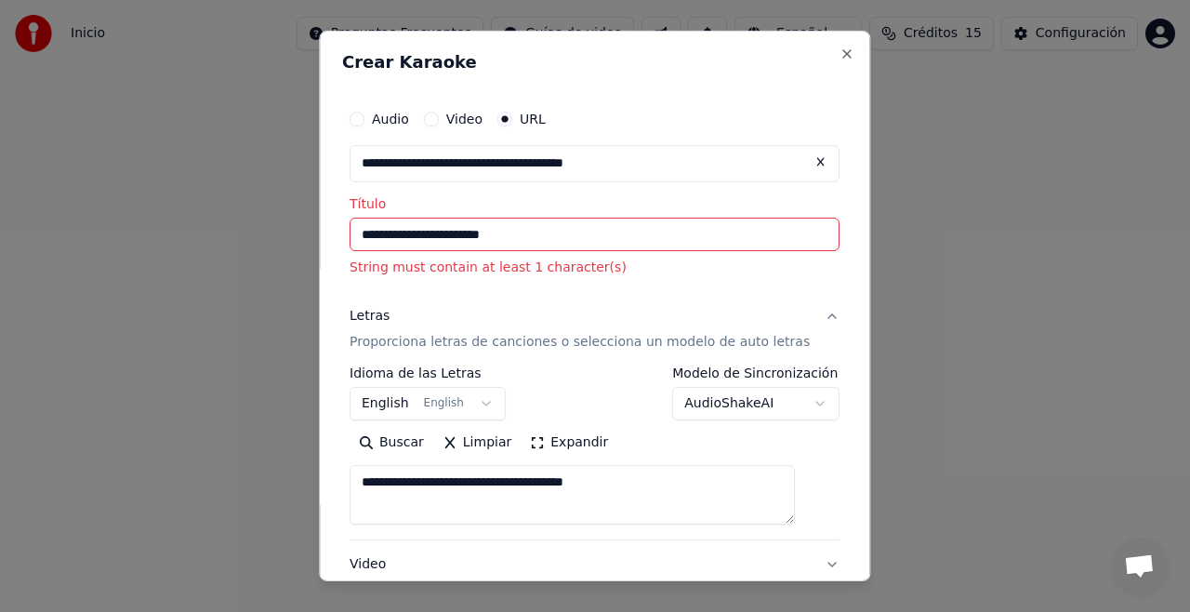
type input "**********"
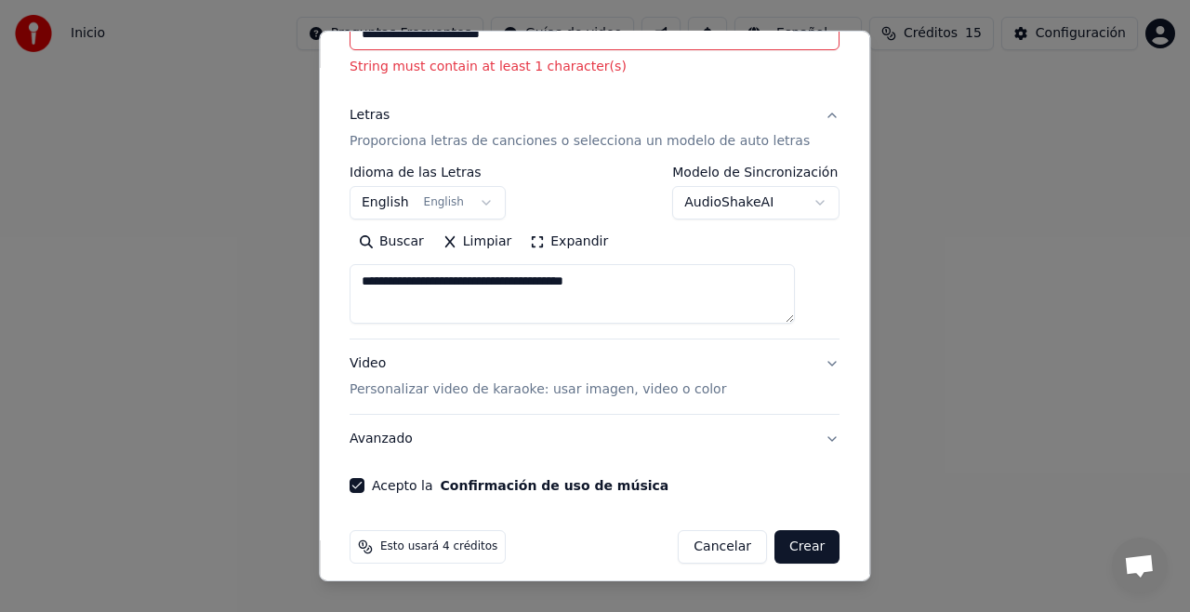
scroll to position [212, 0]
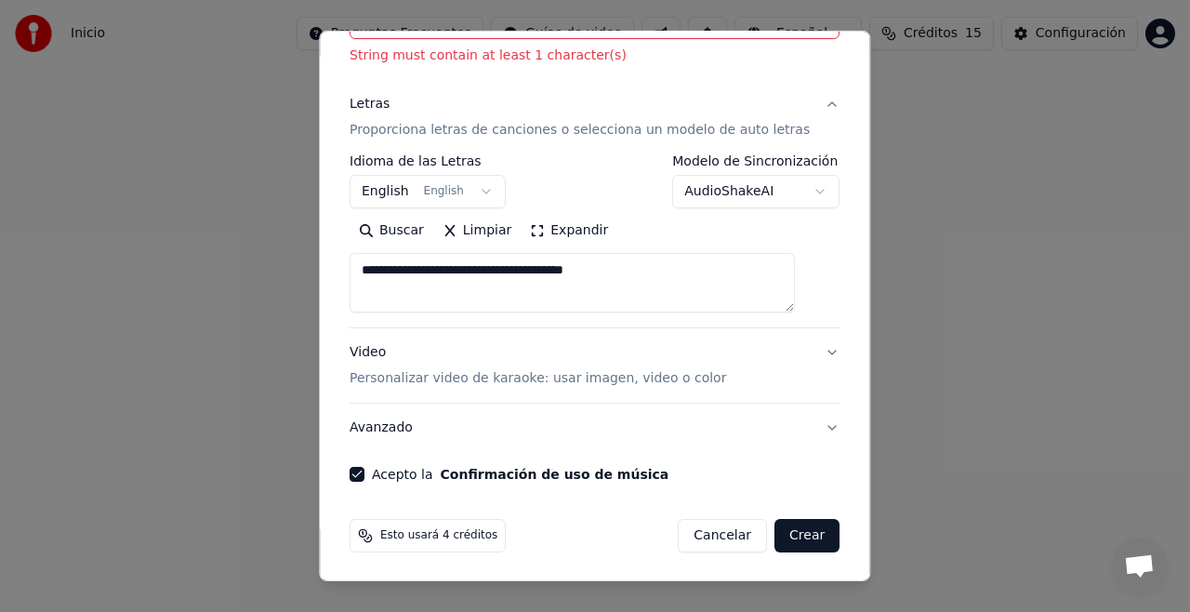
click at [774, 543] on button "Crear" at bounding box center [806, 535] width 65 height 33
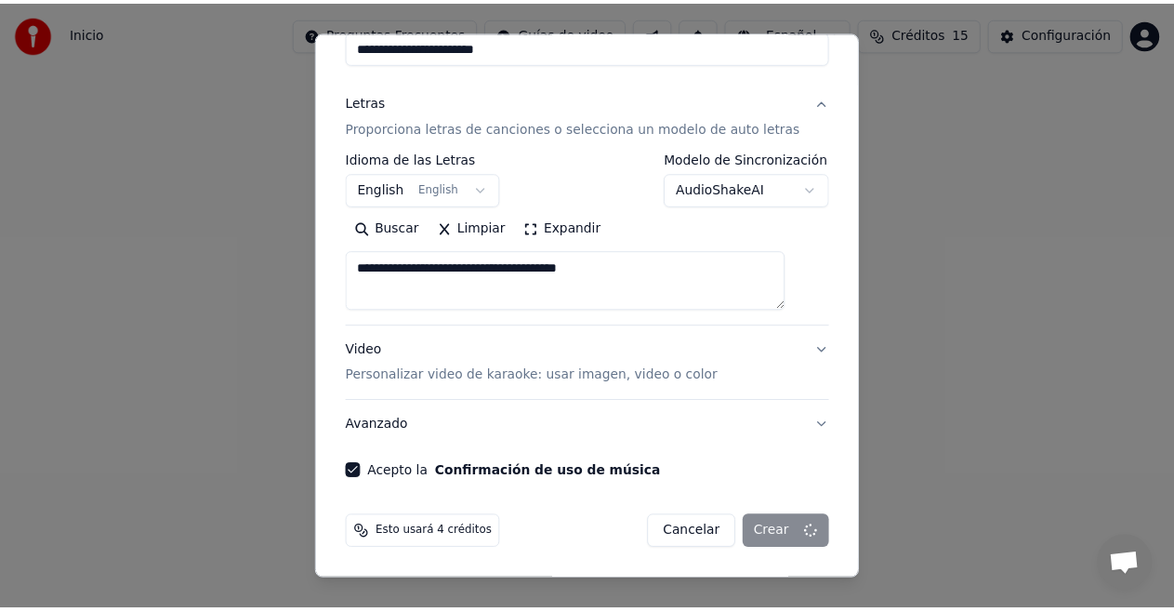
scroll to position [186, 0]
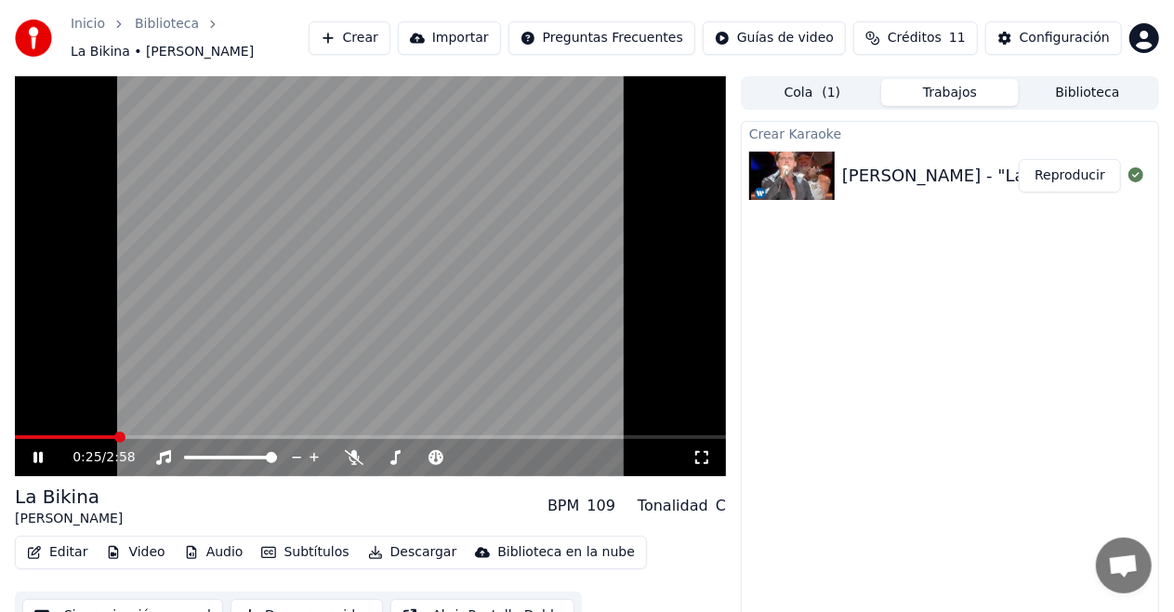
click at [325, 377] on video at bounding box center [370, 276] width 711 height 400
click at [45, 439] on div "0:41 / 2:58" at bounding box center [370, 457] width 711 height 37
click at [39, 450] on icon at bounding box center [51, 457] width 43 height 15
click at [390, 22] on button "Crear" at bounding box center [350, 37] width 82 height 33
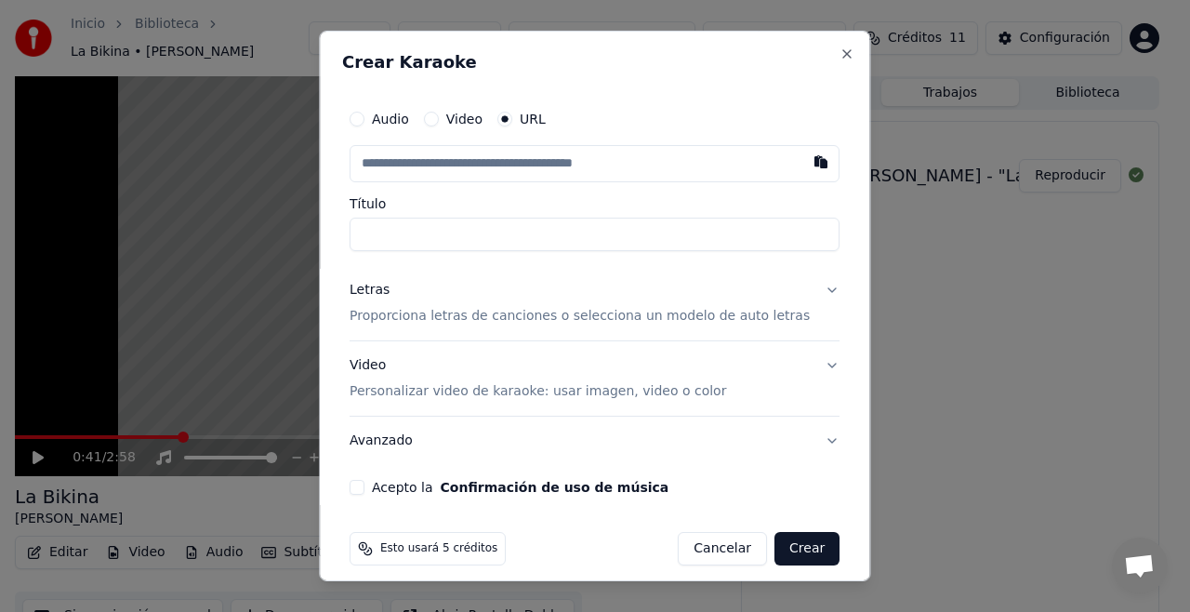
click at [364, 119] on button "Audio" at bounding box center [357, 119] width 15 height 15
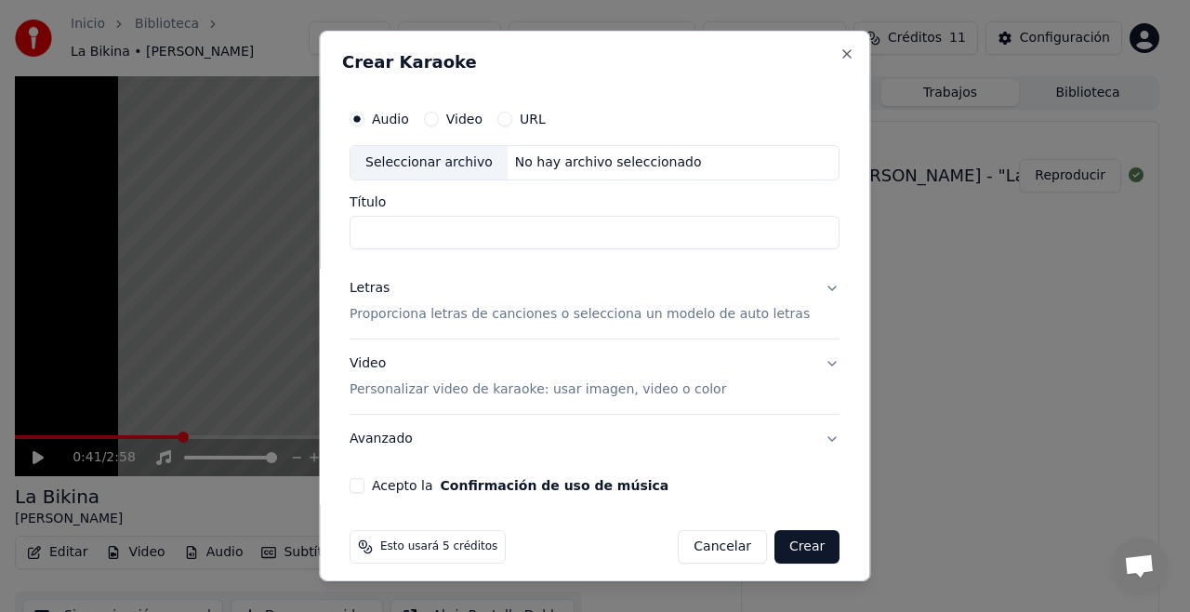
click at [439, 118] on button "Video" at bounding box center [431, 119] width 15 height 15
